Goal: Check status: Check status

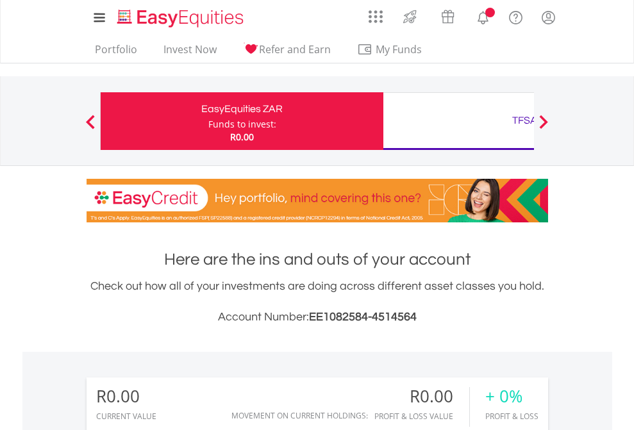
scroll to position [123, 201]
click at [208, 121] on div "Funds to invest:" at bounding box center [242, 124] width 68 height 13
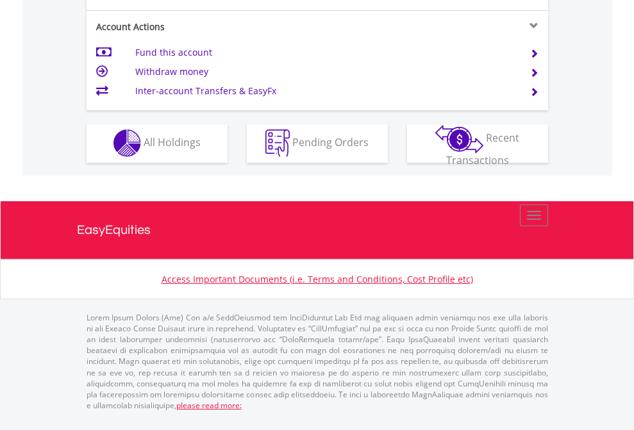
scroll to position [1199, 0]
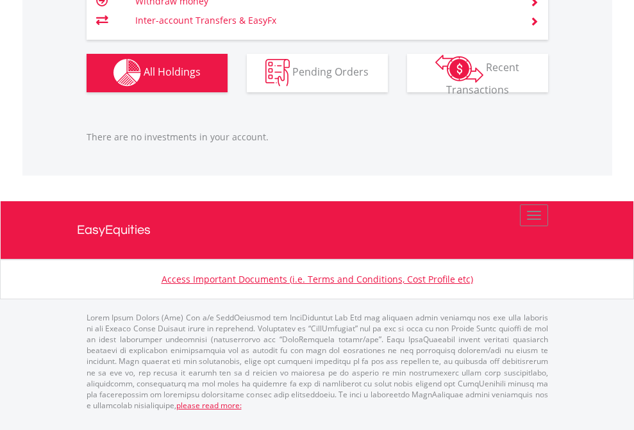
scroll to position [123, 201]
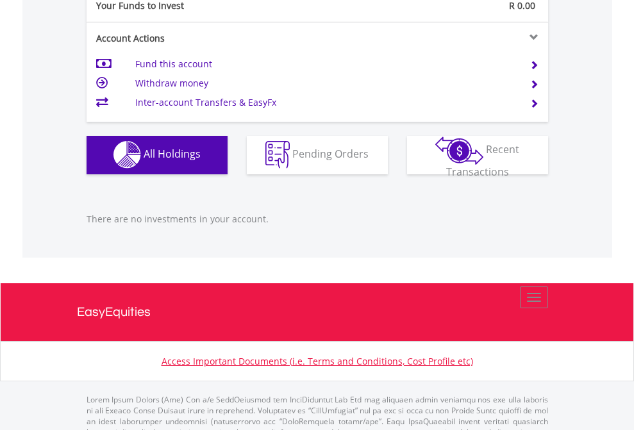
scroll to position [1269, 0]
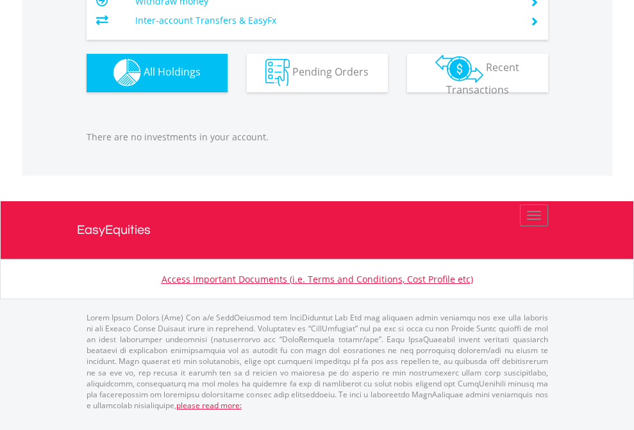
scroll to position [123, 201]
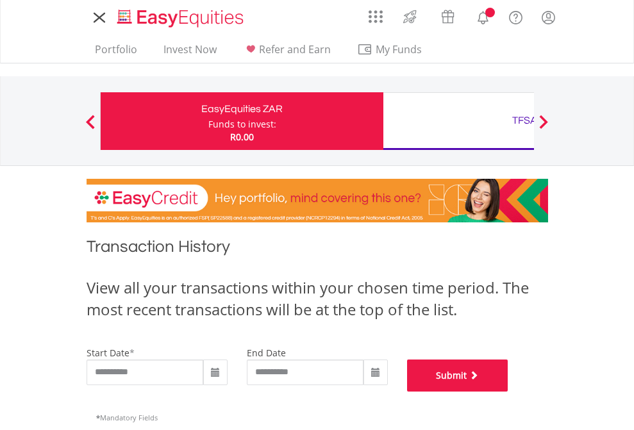
click at [508, 392] on button "Submit" at bounding box center [457, 376] width 101 height 32
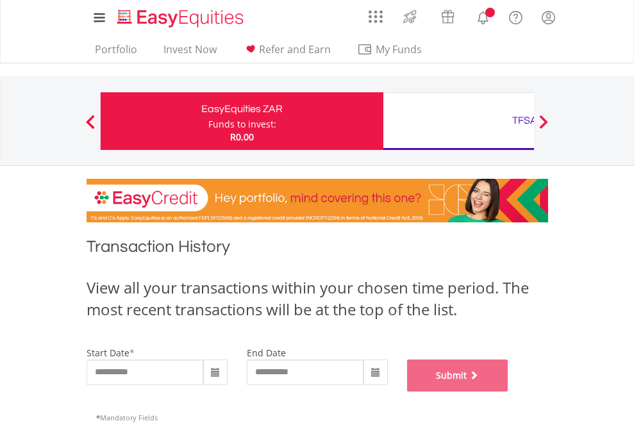
scroll to position [520, 0]
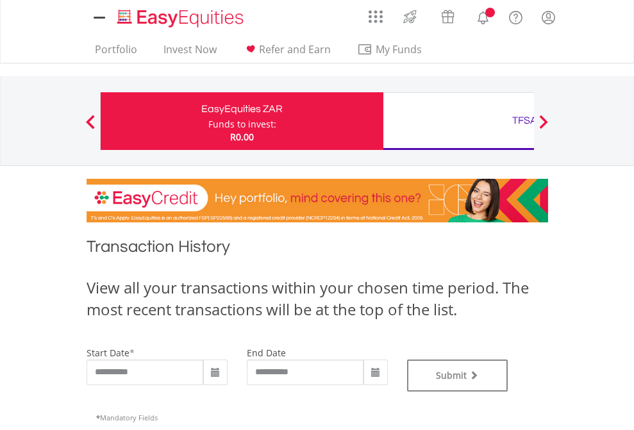
click at [458, 121] on div "TFSA" at bounding box center [524, 121] width 267 height 18
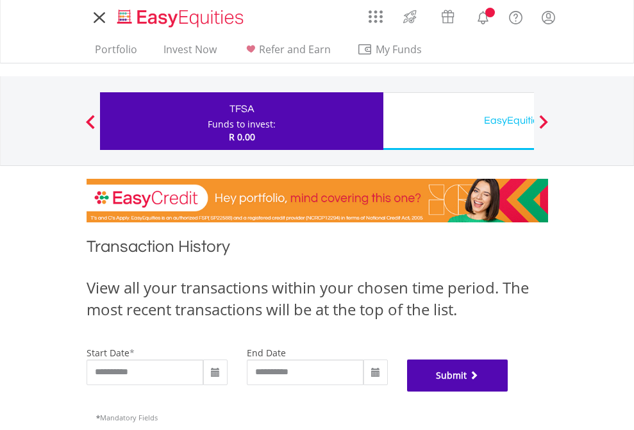
click at [508, 392] on button "Submit" at bounding box center [457, 376] width 101 height 32
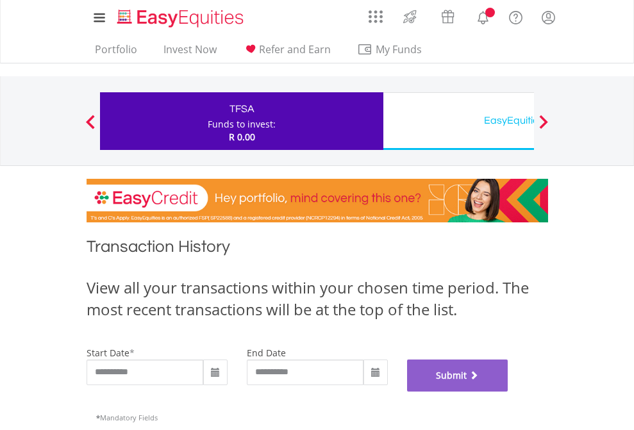
scroll to position [520, 0]
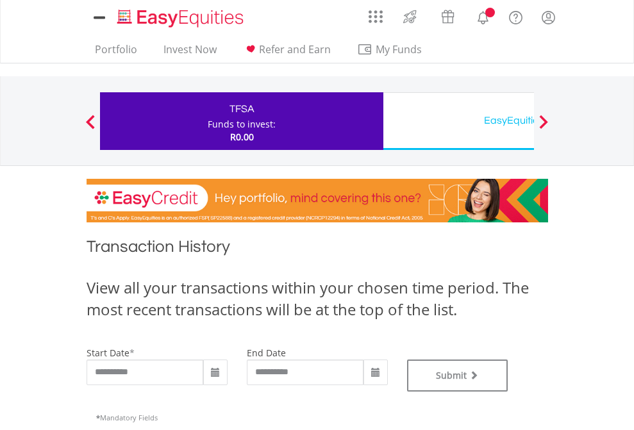
click at [458, 121] on div "EasyEquities USD" at bounding box center [524, 121] width 267 height 18
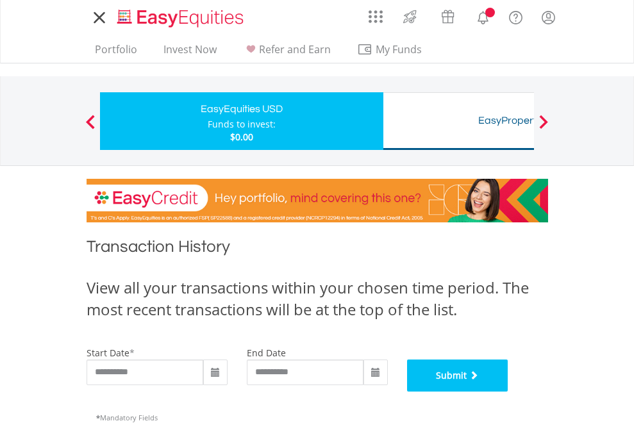
click at [508, 392] on button "Submit" at bounding box center [457, 376] width 101 height 32
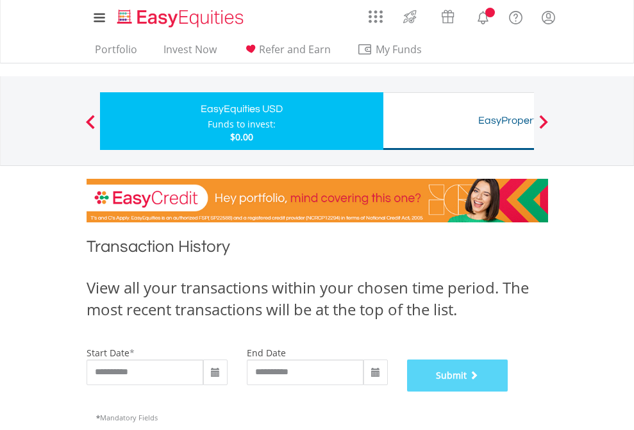
scroll to position [520, 0]
